Goal: Navigation & Orientation: Understand site structure

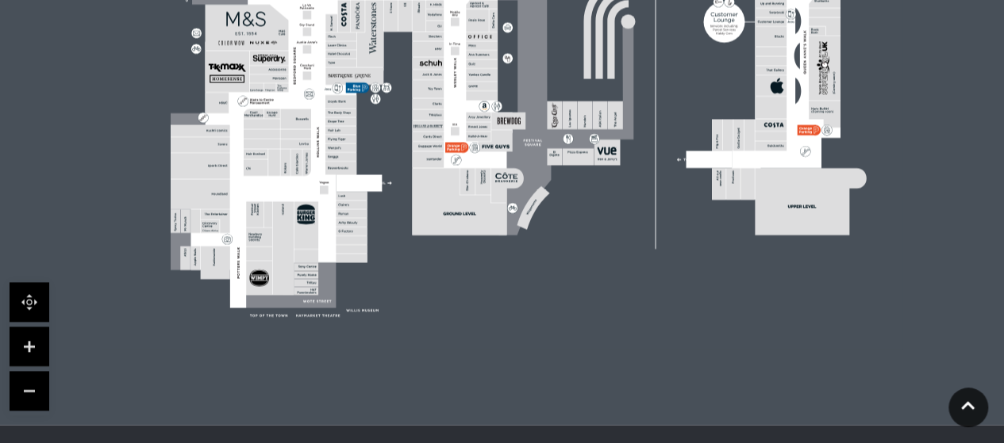
scroll to position [679, 0]
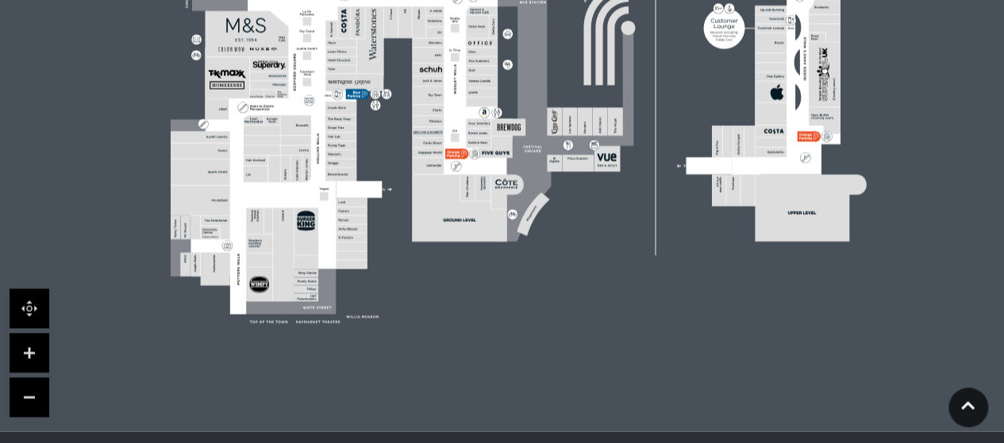
click at [34, 347] on link at bounding box center [30, 353] width 40 height 40
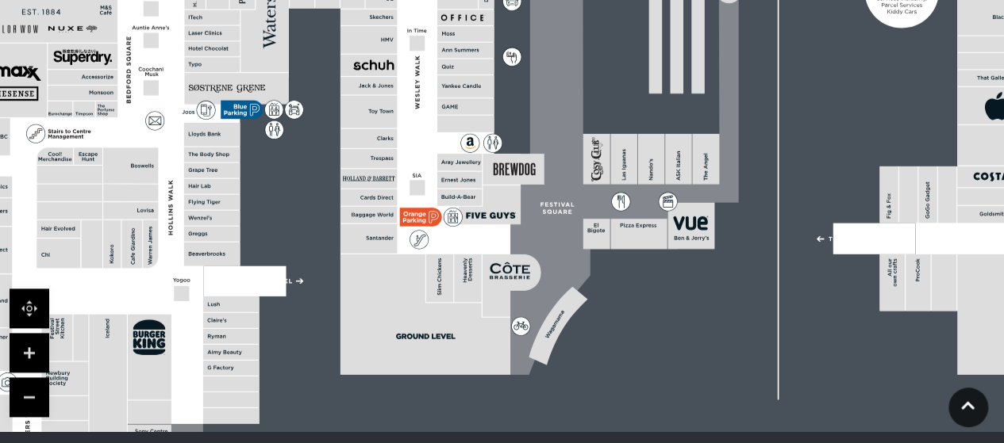
click at [34, 347] on link at bounding box center [30, 353] width 40 height 40
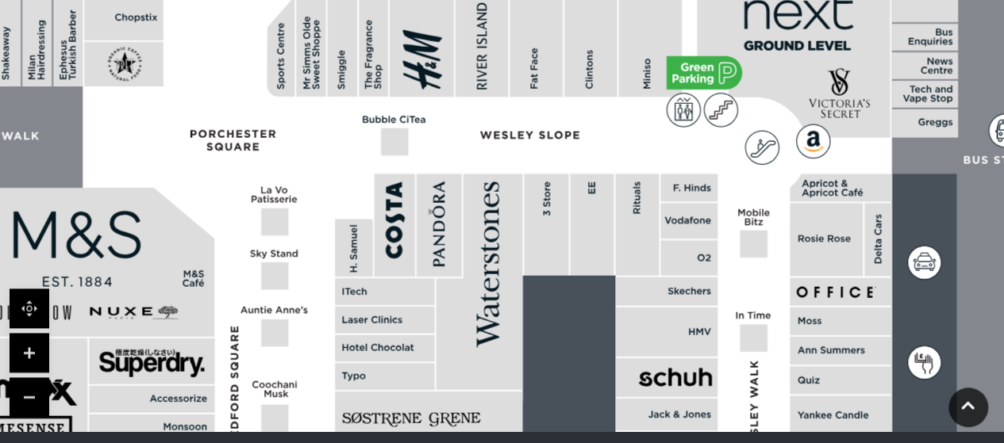
drag, startPoint x: 192, startPoint y: 104, endPoint x: 822, endPoint y: 474, distance: 730.8
click at [822, 443] on html "Skip to Navigation Skip to Content Toggle navigation .st5{fill:none;stroke:#FFF…" at bounding box center [502, 49] width 1004 height 1457
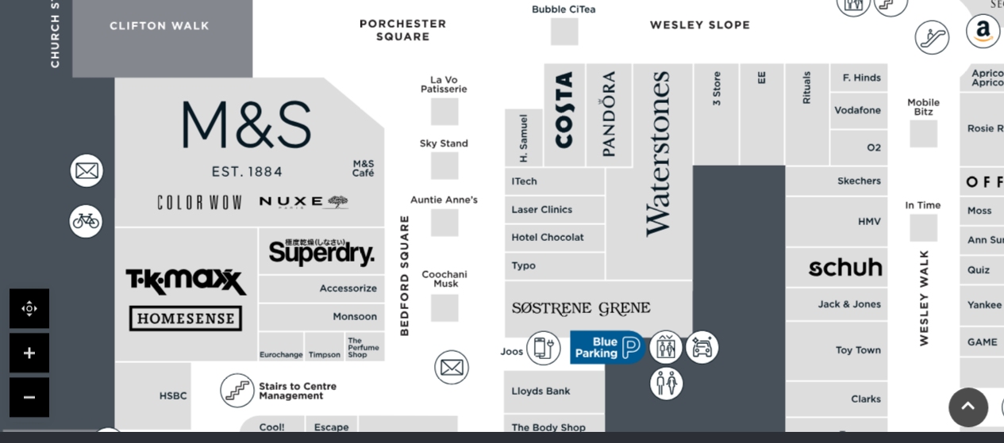
drag, startPoint x: 403, startPoint y: 115, endPoint x: 573, endPoint y: -96, distance: 270.8
click at [573, 0] on html "Skip to Navigation Skip to Content Toggle navigation .st5{fill:none;stroke:#FFF…" at bounding box center [502, 49] width 1004 height 1457
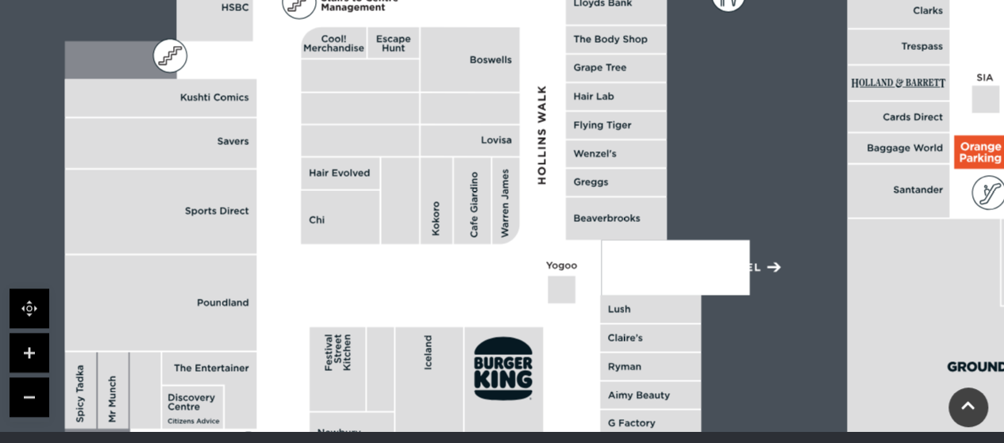
drag, startPoint x: 509, startPoint y: 400, endPoint x: 562, endPoint y: -69, distance: 471.8
click at [562, 0] on html "Skip to Navigation Skip to Content Toggle navigation .st5{fill:none;stroke:#FFF…" at bounding box center [502, 49] width 1004 height 1457
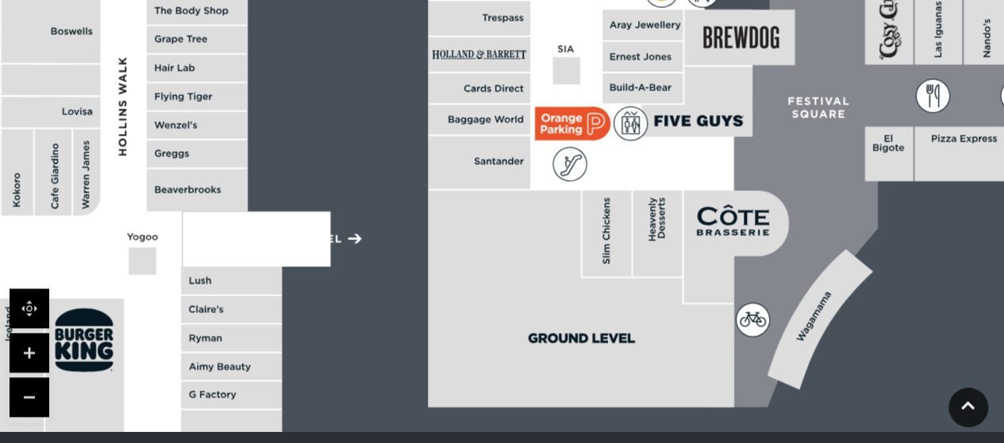
drag, startPoint x: 624, startPoint y: 370, endPoint x: 205, endPoint y: 342, distance: 419.8
click at [205, 342] on rect at bounding box center [231, 337] width 101 height 27
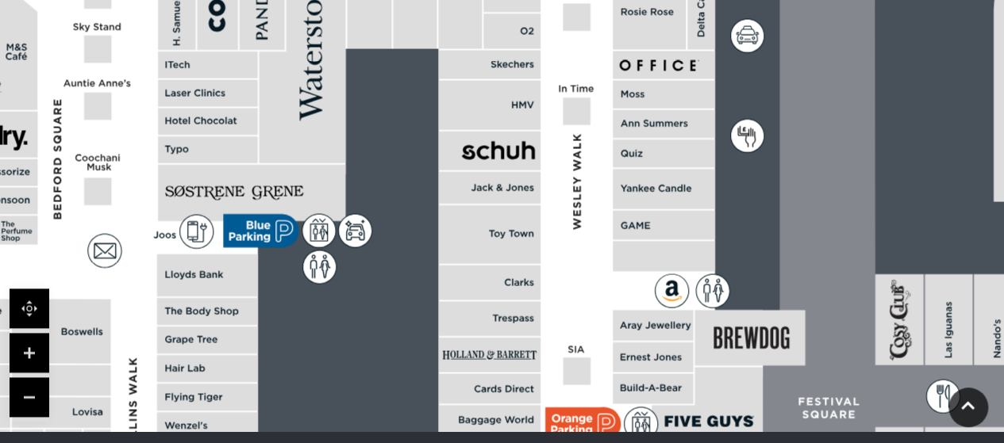
drag, startPoint x: 482, startPoint y: 123, endPoint x: 488, endPoint y: 474, distance: 351.5
click at [488, 443] on html "Skip to Navigation Skip to Content Toggle navigation .st5{fill:none;stroke:#FFF…" at bounding box center [502, 49] width 1004 height 1457
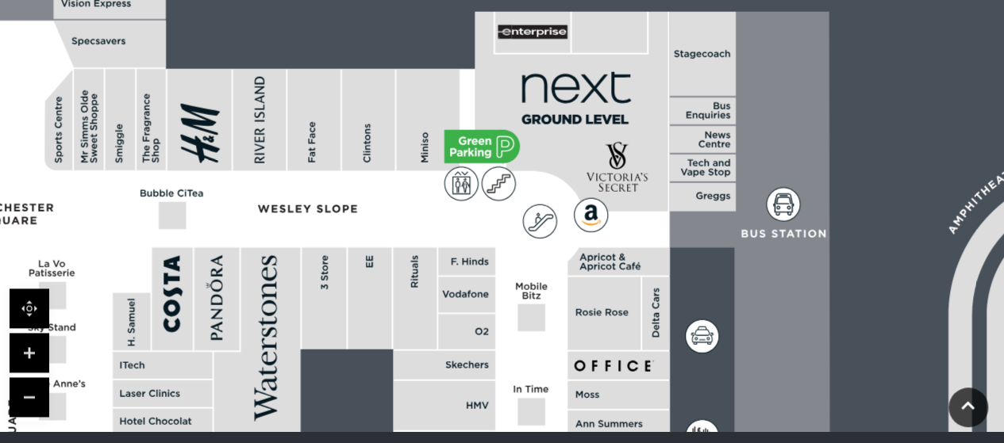
drag, startPoint x: 570, startPoint y: 128, endPoint x: 532, endPoint y: 474, distance: 348.8
click at [532, 443] on html "Skip to Navigation Skip to Content Toggle navigation .st5{fill:none;stroke:#FFF…" at bounding box center [502, 49] width 1004 height 1457
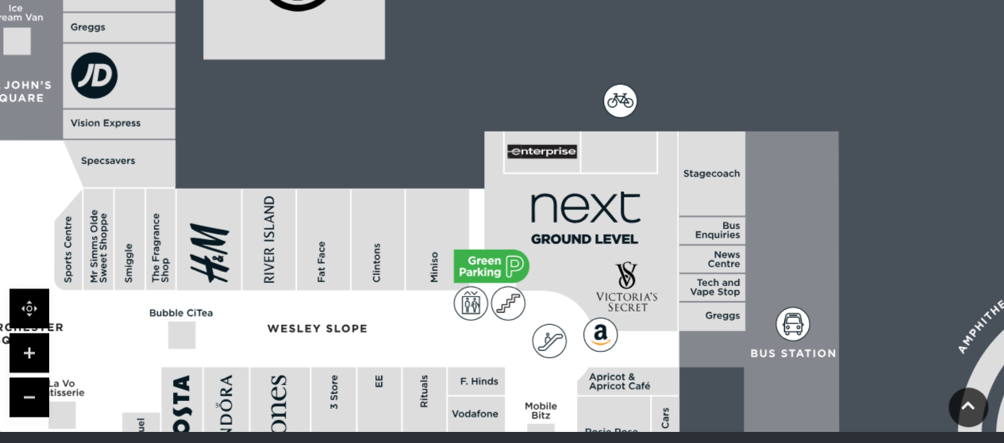
drag, startPoint x: 574, startPoint y: 309, endPoint x: 543, endPoint y: 474, distance: 168.8
click at [543, 443] on html "Skip to Navigation Skip to Content Toggle navigation .st5{fill:none;stroke:#FFF…" at bounding box center [502, 49] width 1004 height 1457
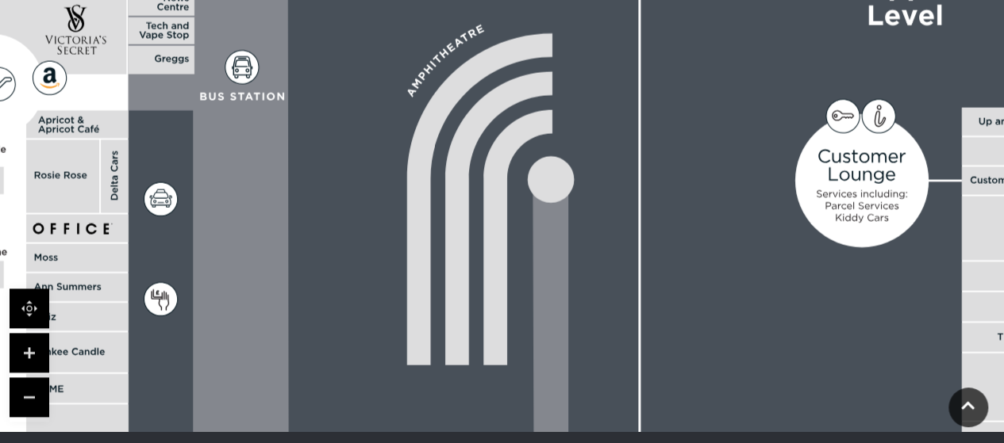
drag, startPoint x: 752, startPoint y: 265, endPoint x: 202, endPoint y: 9, distance: 607.3
click at [202, 9] on icon at bounding box center [344, 372] width 447 height 997
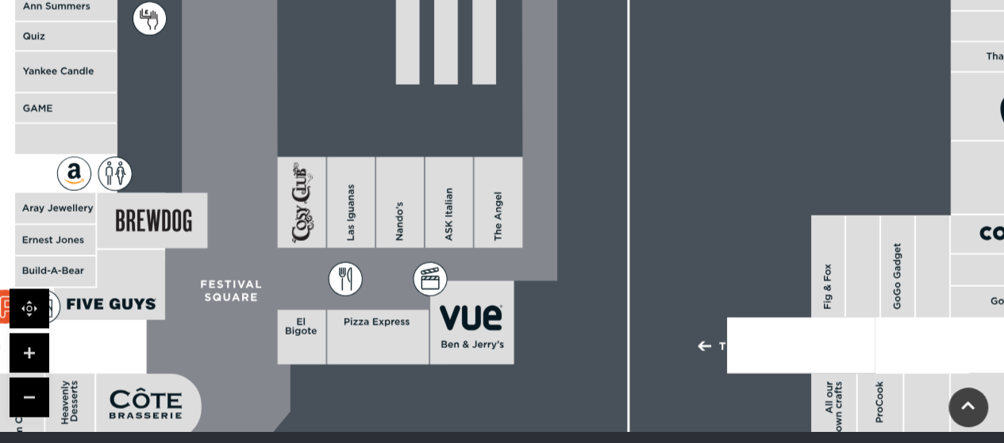
drag, startPoint x: 540, startPoint y: 285, endPoint x: 543, endPoint y: -53, distance: 338.0
click at [543, 0] on html "Skip to Navigation Skip to Content Toggle navigation .st5{fill:none;stroke:#FFF…" at bounding box center [502, 49] width 1004 height 1457
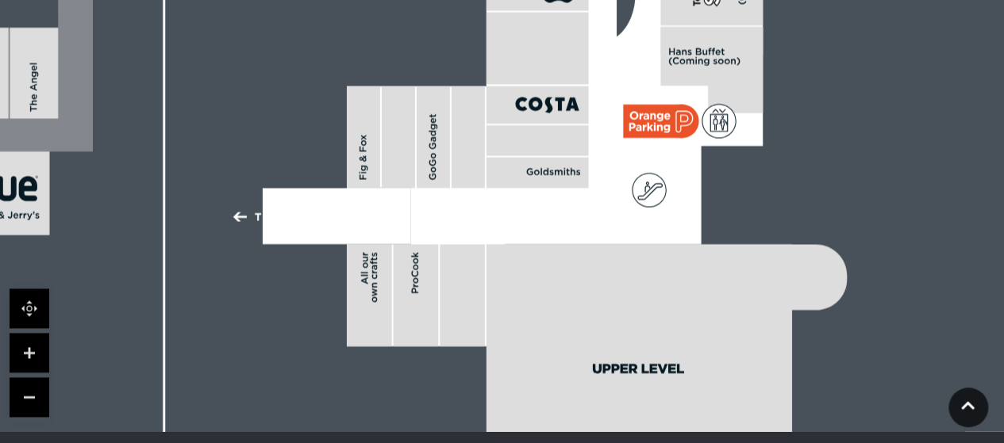
drag, startPoint x: 560, startPoint y: 339, endPoint x: 96, endPoint y: 210, distance: 481.6
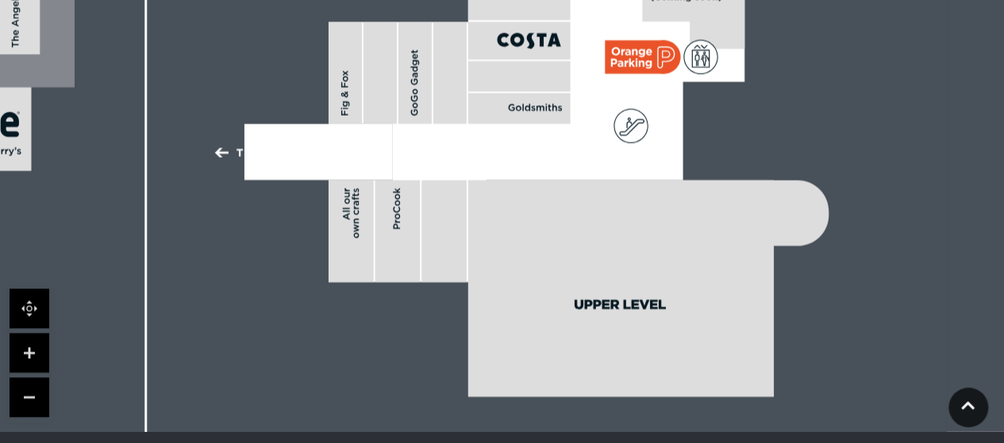
drag, startPoint x: 870, startPoint y: 93, endPoint x: 852, endPoint y: 28, distance: 67.6
